Goal: Navigation & Orientation: Find specific page/section

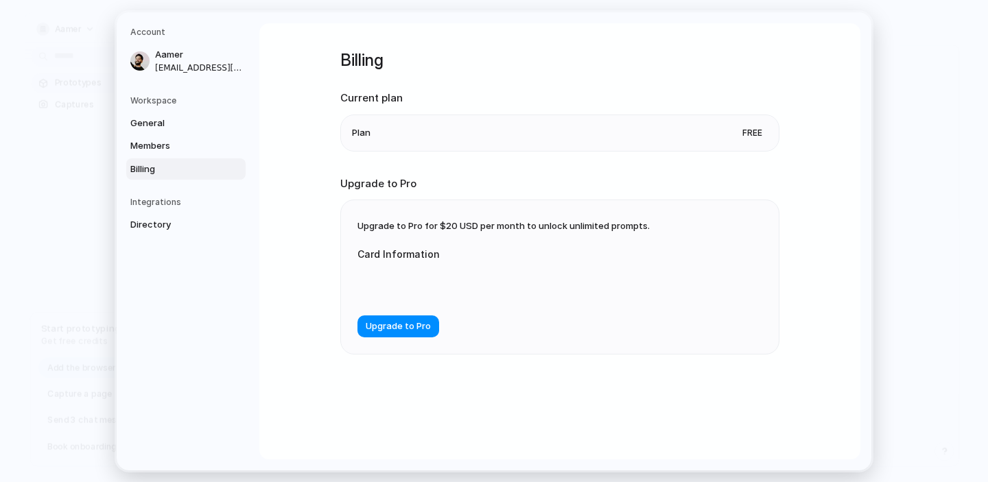
click at [156, 98] on h5 "Workspace" at bounding box center [187, 100] width 115 height 12
click at [929, 191] on div "Prototype with your real product Use the browser extension to start Last edited" at bounding box center [580, 289] width 758 height 489
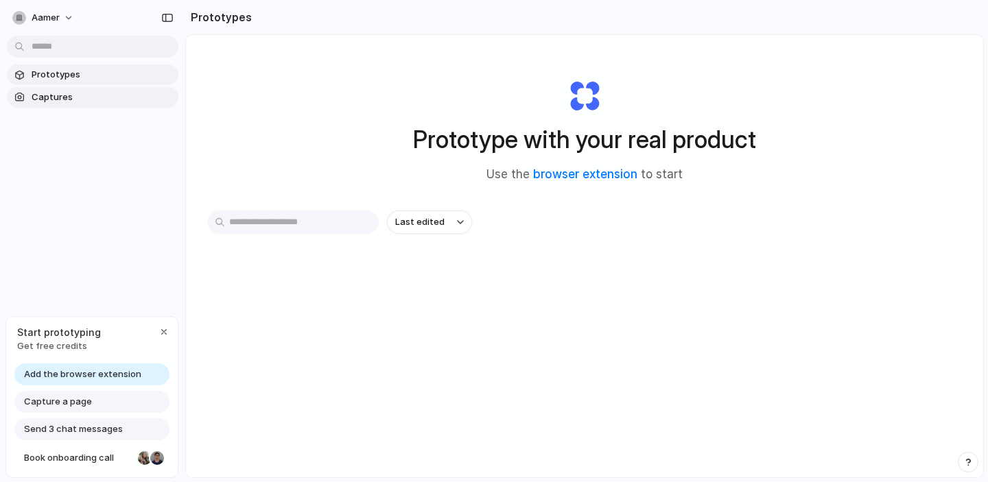
click at [58, 95] on span "Captures" at bounding box center [102, 98] width 141 height 14
